Goal: Find specific page/section: Find specific page/section

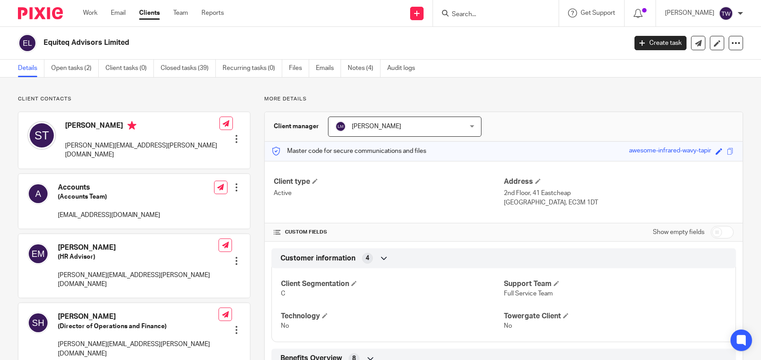
click at [488, 11] on input "Search" at bounding box center [491, 15] width 81 height 8
drag, startPoint x: 614, startPoint y: 154, endPoint x: 700, endPoint y: 157, distance: 85.7
click at [700, 157] on div "Master code for secure communications and files awesome-infrared-wavy-tapir Sav…" at bounding box center [504, 151] width 478 height 19
drag, startPoint x: 699, startPoint y: 157, endPoint x: 618, endPoint y: 153, distance: 80.4
click at [617, 153] on div "Master code for secure communications and files awesome-infrared-wavy-tapir Sav…" at bounding box center [504, 151] width 478 height 19
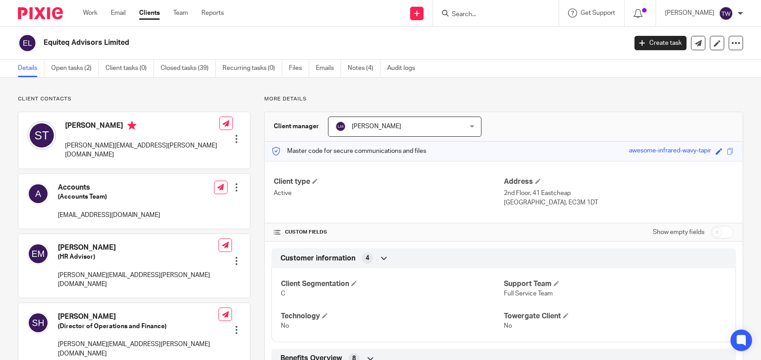
drag, startPoint x: 618, startPoint y: 153, endPoint x: 630, endPoint y: 152, distance: 11.7
copy div "awesome-infrared-wavy-tapir"
click at [485, 13] on input "Search" at bounding box center [491, 15] width 81 height 8
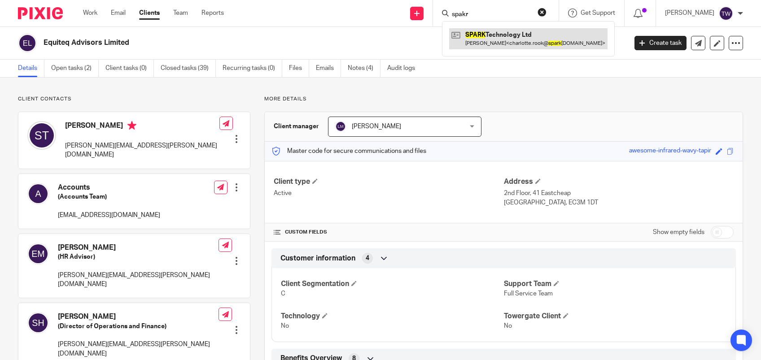
type input "spakr"
click at [500, 39] on link at bounding box center [528, 38] width 158 height 21
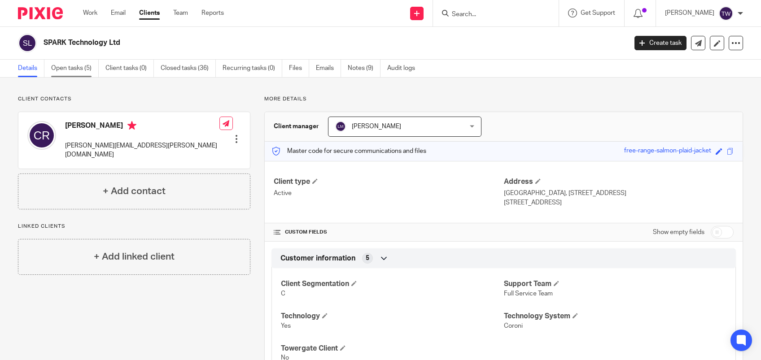
click at [64, 64] on link "Open tasks (5)" at bounding box center [75, 68] width 48 height 17
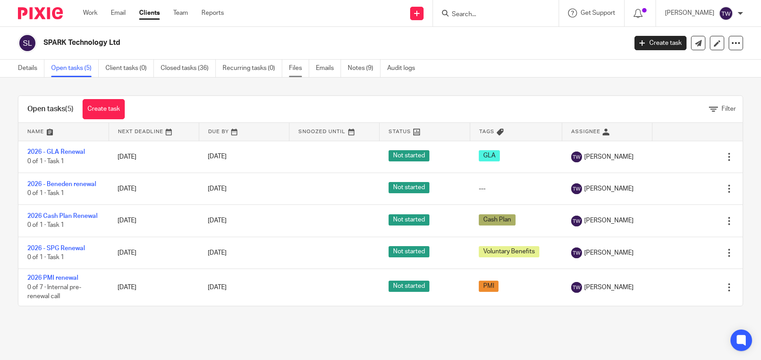
click at [298, 67] on link "Files" at bounding box center [299, 68] width 20 height 17
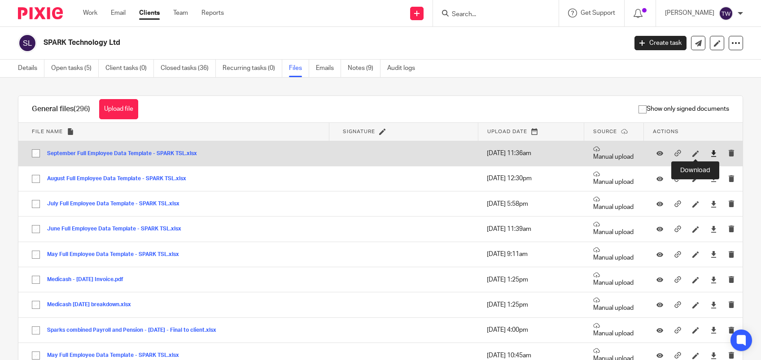
click at [710, 153] on icon at bounding box center [713, 153] width 7 height 7
